Goal: Information Seeking & Learning: Check status

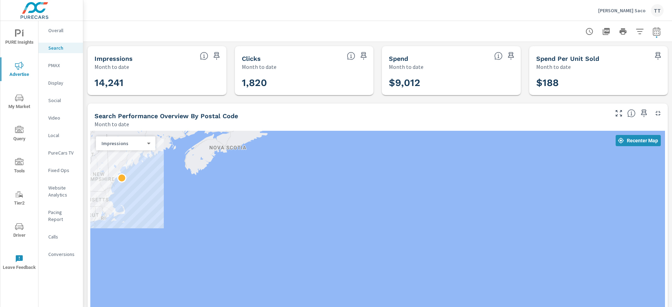
scroll to position [30, 0]
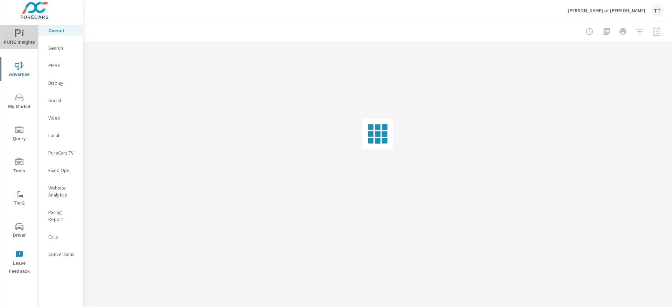
click at [22, 38] on span "PURE Insights" at bounding box center [19, 37] width 34 height 17
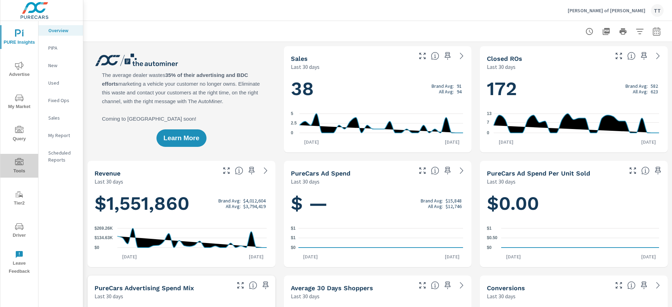
click at [25, 172] on span "Tools" at bounding box center [19, 166] width 34 height 17
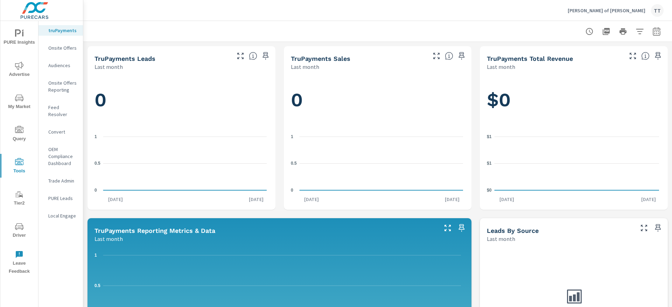
click at [63, 105] on p "Feed Resolver" at bounding box center [62, 111] width 29 height 14
